Goal: Navigation & Orientation: Find specific page/section

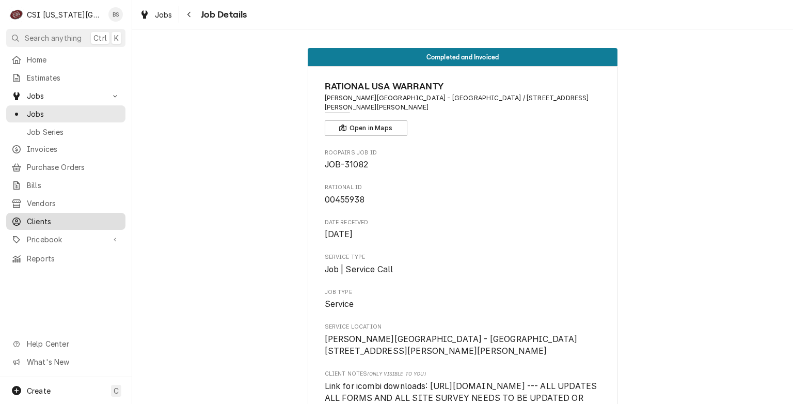
click at [45, 216] on span "Clients" at bounding box center [73, 221] width 93 height 11
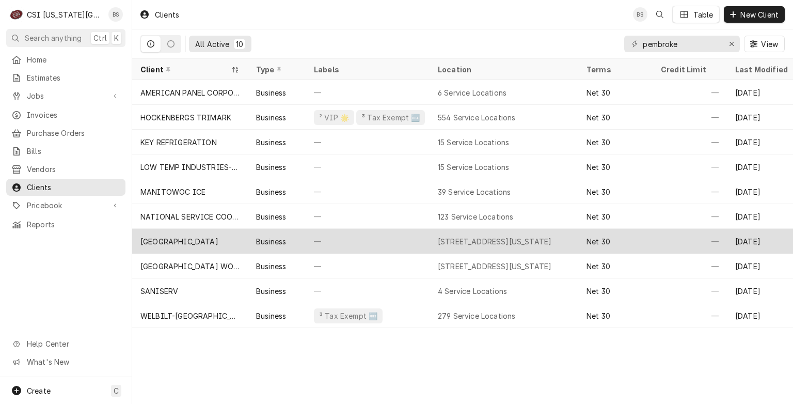
click at [211, 237] on div "PEMBROKE HILL HIGH SCHOOL" at bounding box center [179, 241] width 78 height 11
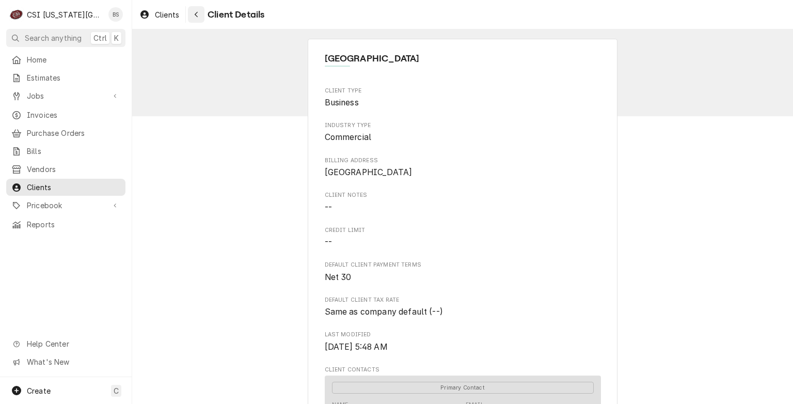
click at [194, 17] on icon "Navigate back" at bounding box center [196, 14] width 5 height 7
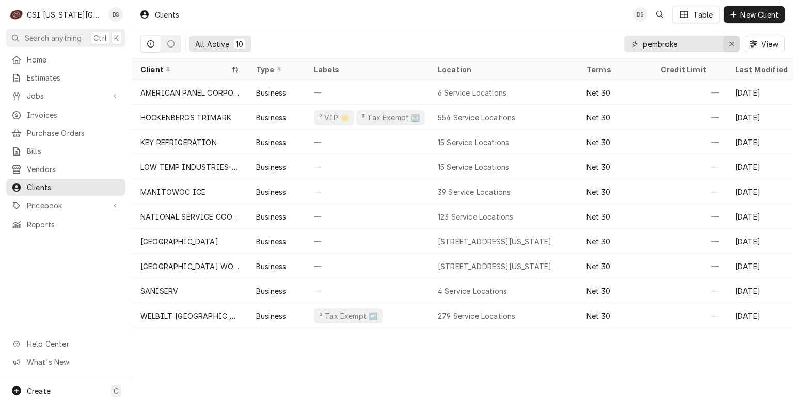
click at [733, 44] on icon "Erase input" at bounding box center [732, 43] width 6 height 7
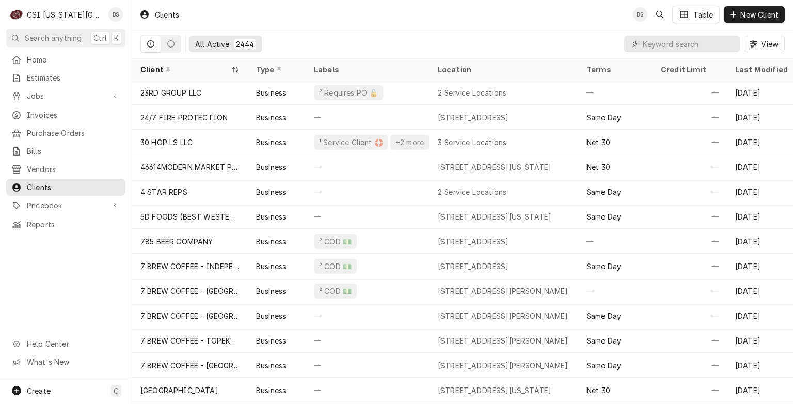
click at [661, 45] on input "Dynamic Content Wrapper" at bounding box center [689, 44] width 92 height 17
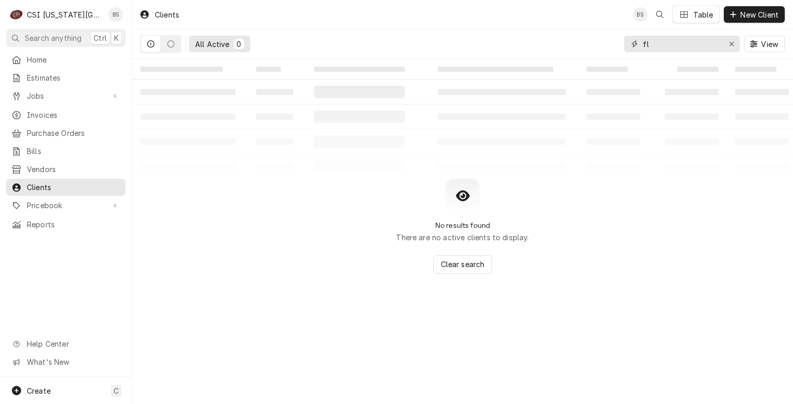
type input "f"
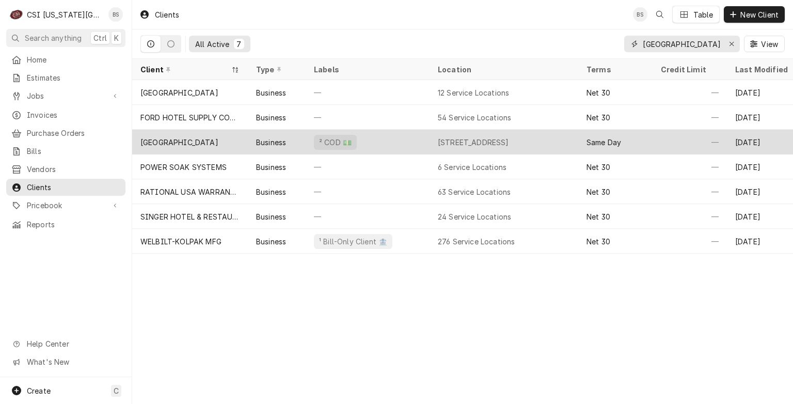
type input "[GEOGRAPHIC_DATA]"
click at [193, 137] on div "[GEOGRAPHIC_DATA]" at bounding box center [179, 142] width 78 height 11
